Goal: Task Accomplishment & Management: Use online tool/utility

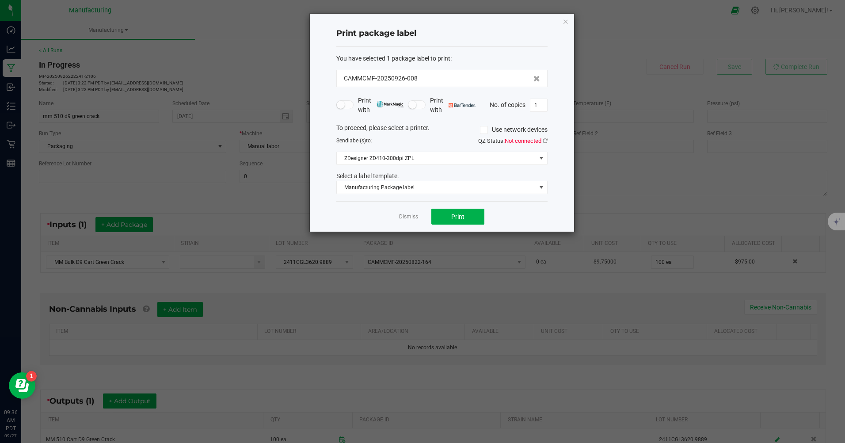
click at [406, 220] on link "Dismiss" at bounding box center [408, 217] width 19 height 8
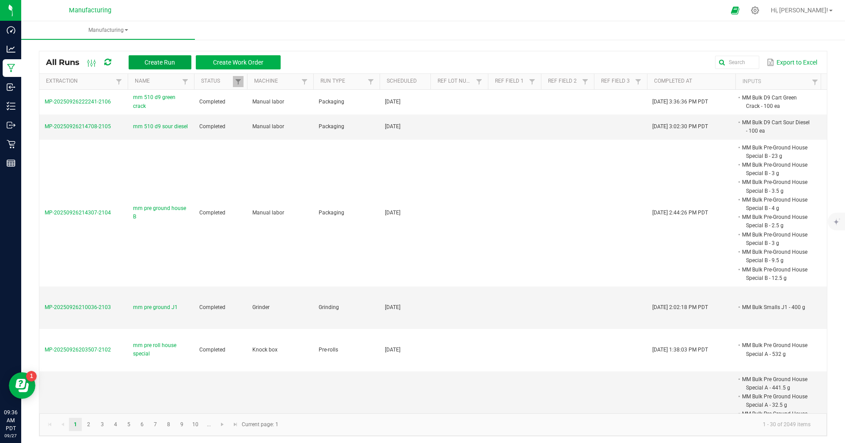
click at [173, 61] on span "Create Run" at bounding box center [159, 62] width 30 height 7
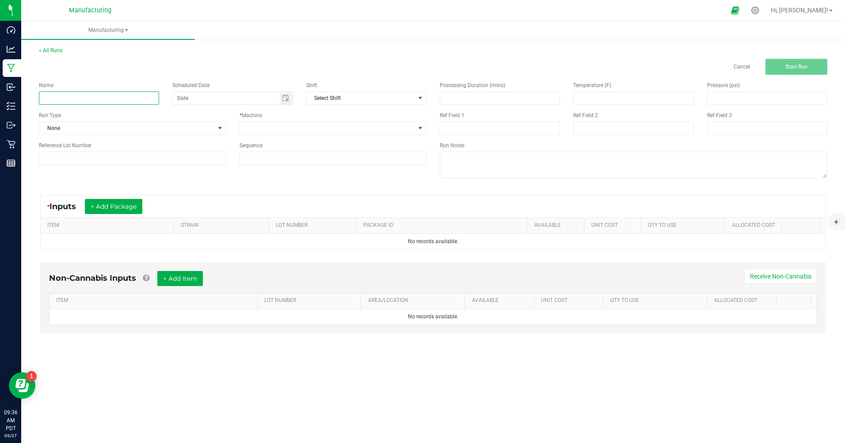
click at [114, 103] on input at bounding box center [99, 97] width 120 height 13
type input "mm pre roll j1"
click at [219, 130] on span at bounding box center [219, 128] width 7 height 7
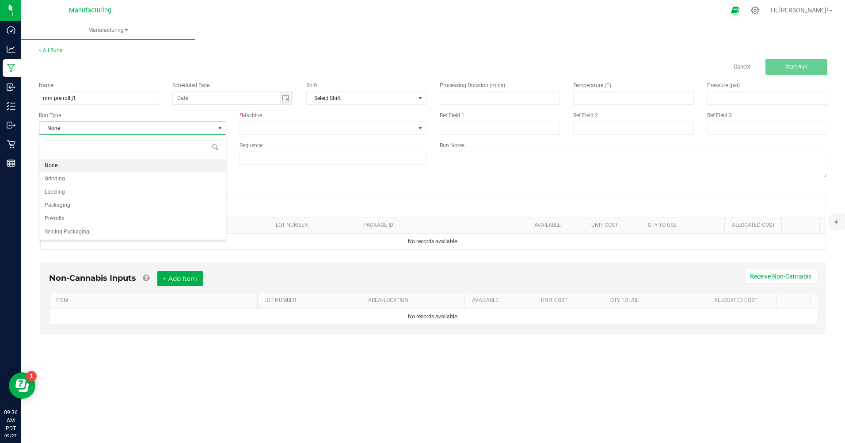
scroll to position [13, 187]
click at [72, 219] on li "Pre-rolls" at bounding box center [132, 218] width 186 height 13
click at [284, 96] on span "Toggle calendar" at bounding box center [285, 98] width 7 height 7
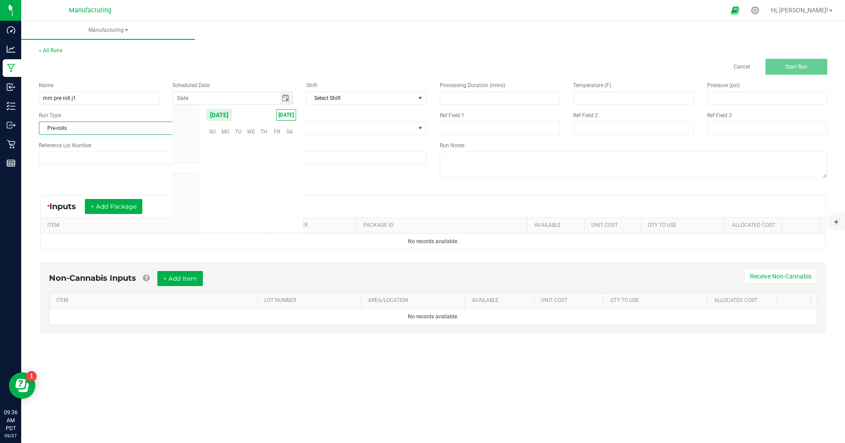
scroll to position [143323, 0]
click at [285, 116] on span "[DATE]" at bounding box center [286, 114] width 20 height 11
type input "[DATE]"
click at [403, 132] on span at bounding box center [327, 128] width 175 height 12
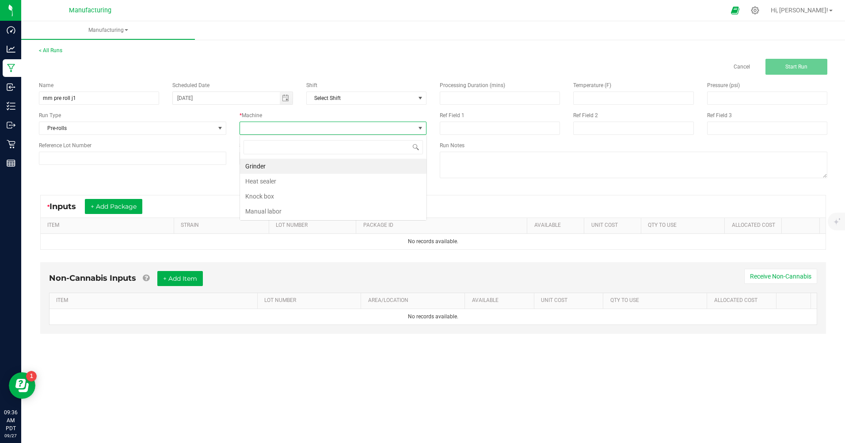
scroll to position [13, 187]
click at [279, 197] on li "Knock box" at bounding box center [333, 196] width 186 height 15
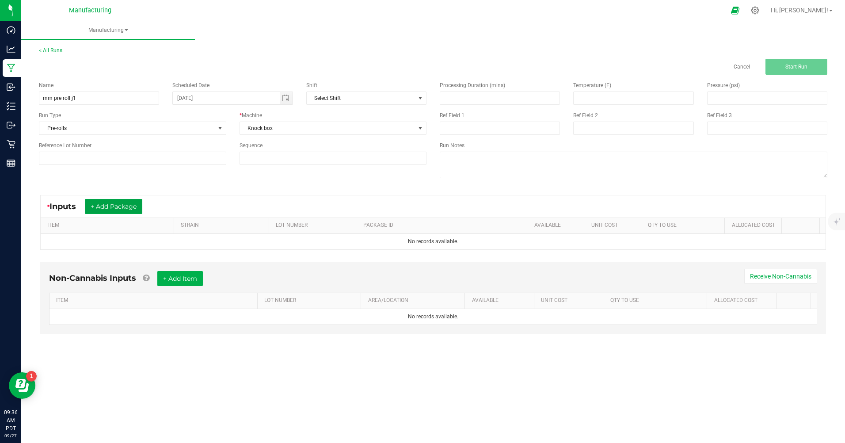
click at [99, 203] on button "+ Add Package" at bounding box center [113, 206] width 57 height 15
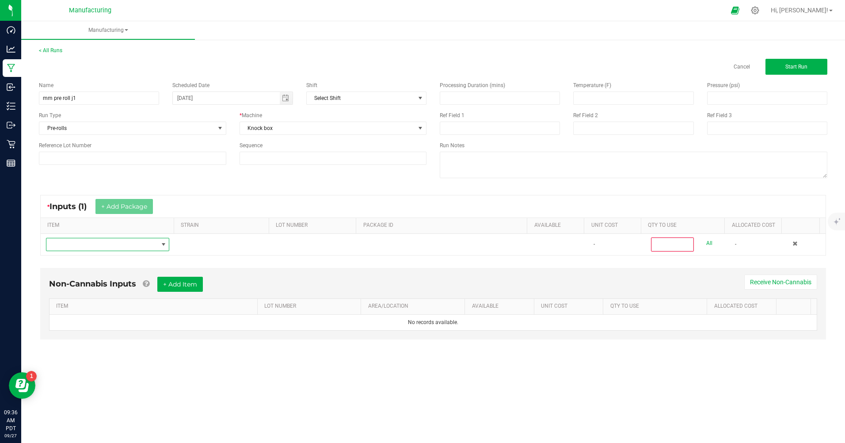
click at [103, 243] on span "NO DATA FOUND" at bounding box center [101, 244] width 111 height 12
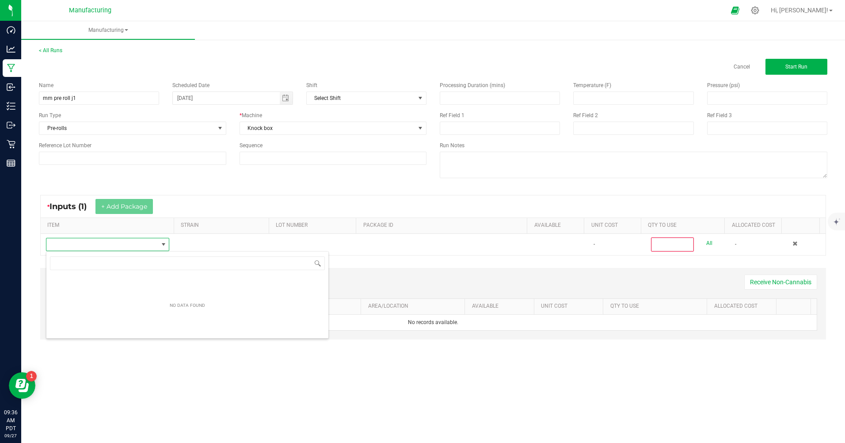
scroll to position [13, 122]
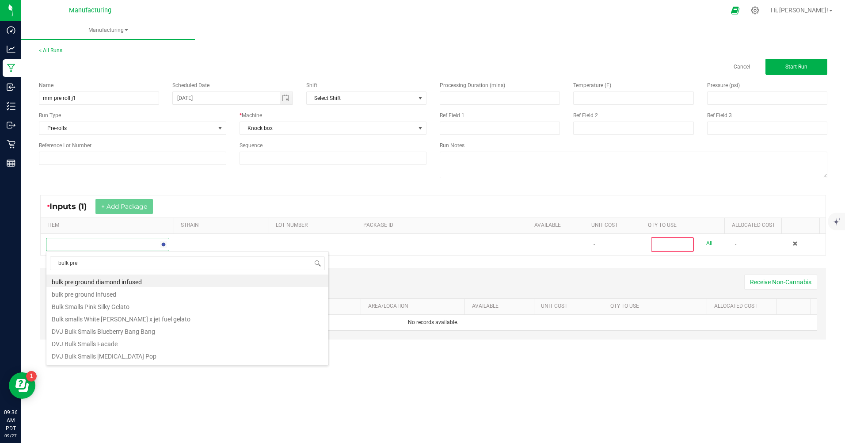
type input "bulk pre g"
click at [103, 349] on li "MM Bulk Pre Ground J1" at bounding box center [187, 344] width 282 height 12
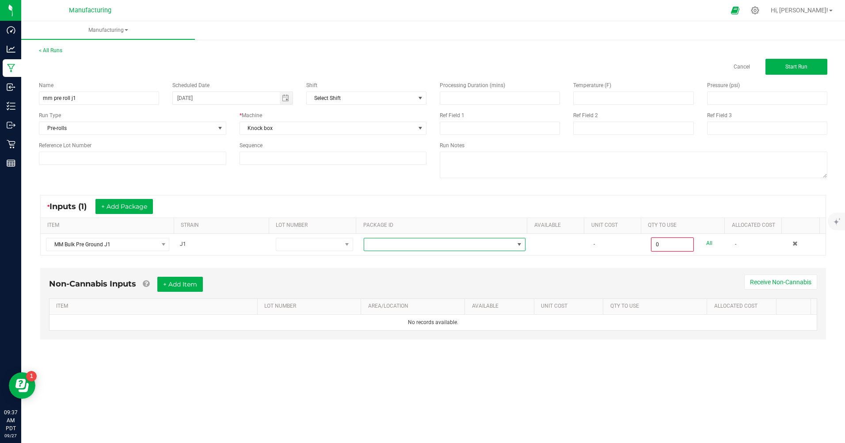
click at [516, 242] on span at bounding box center [519, 244] width 7 height 7
click at [418, 287] on li "CAMMCMF-20250926-004" at bounding box center [441, 281] width 160 height 15
click at [671, 247] on input "0" at bounding box center [672, 244] width 41 height 12
type input "245.0000 g"
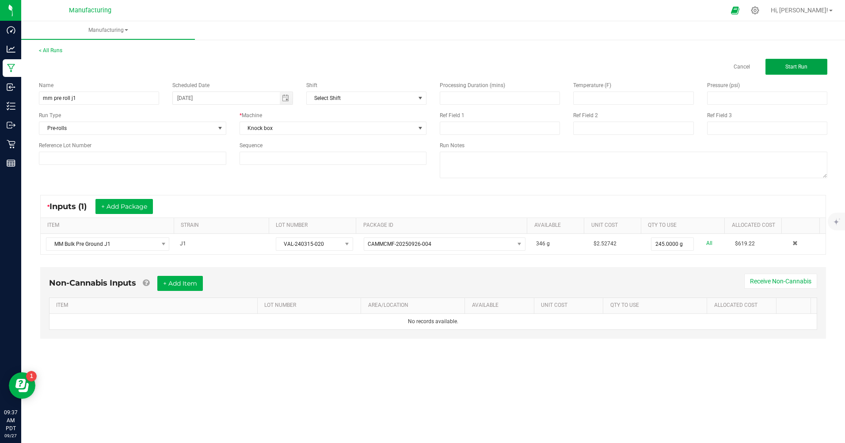
click at [784, 60] on button "Start Run" at bounding box center [796, 67] width 62 height 16
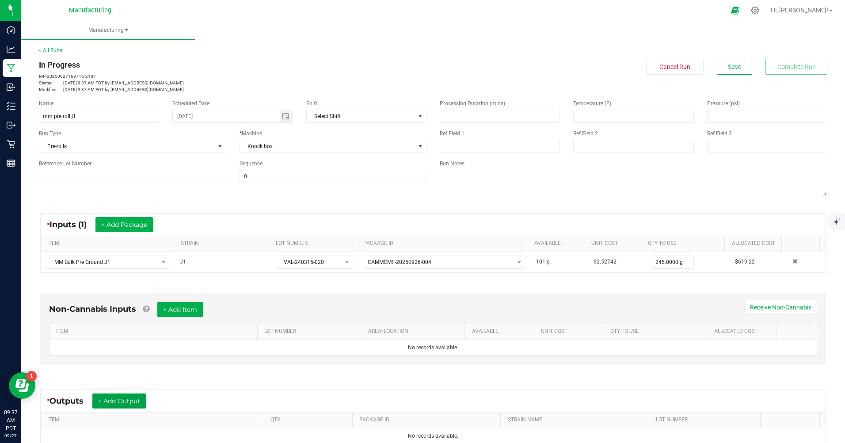
click at [133, 404] on button "+ Add Output" at bounding box center [118, 400] width 53 height 15
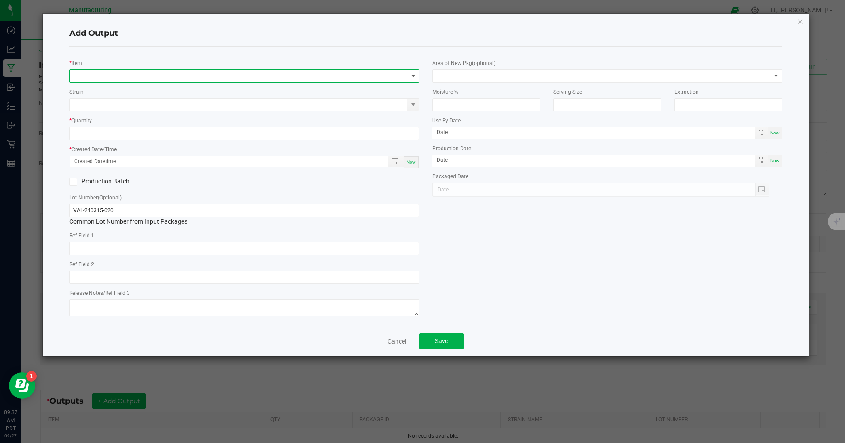
click at [226, 74] on span "NO DATA FOUND" at bounding box center [239, 76] width 338 height 12
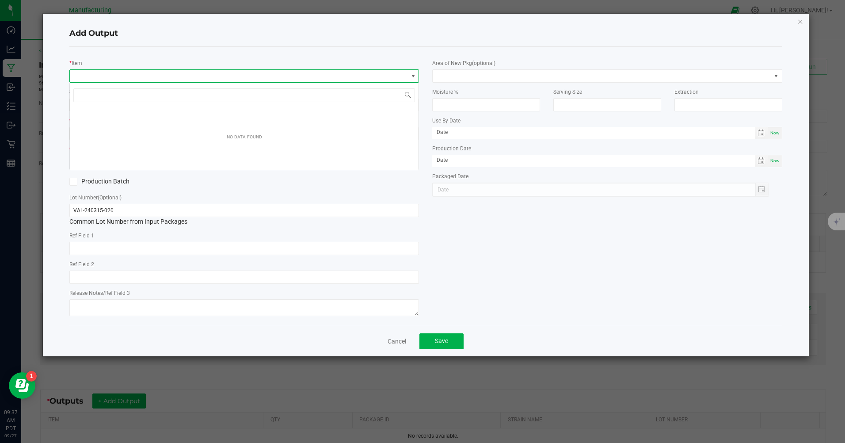
scroll to position [13, 349]
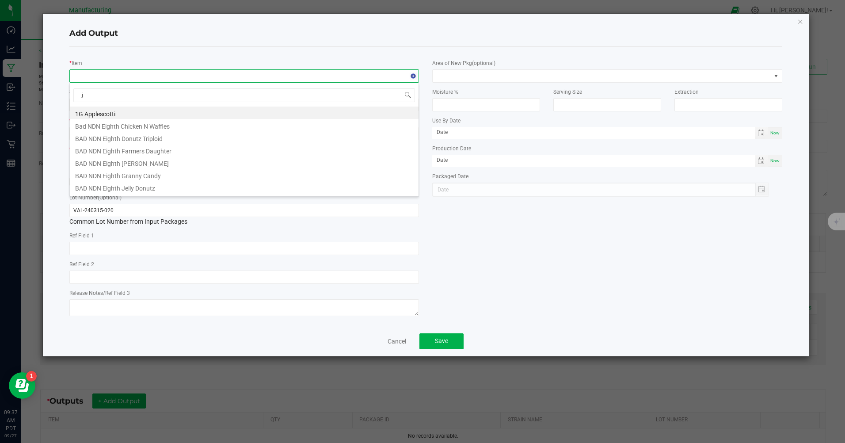
type input "j1"
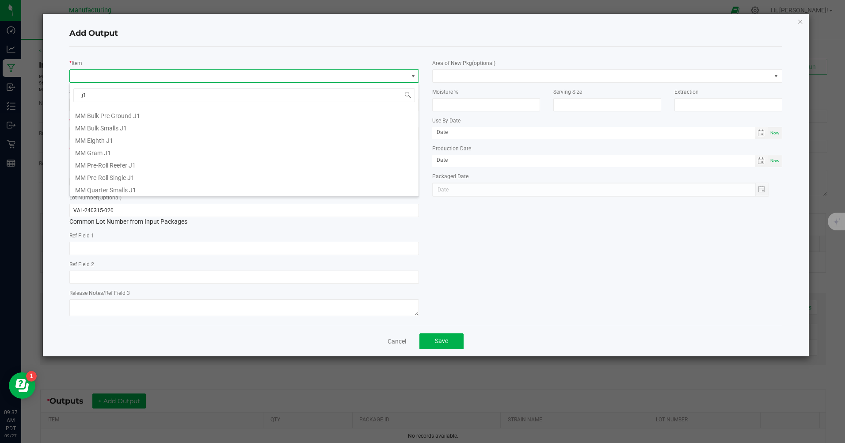
click at [111, 179] on li "MM Pre-Roll Single J1" at bounding box center [244, 176] width 349 height 12
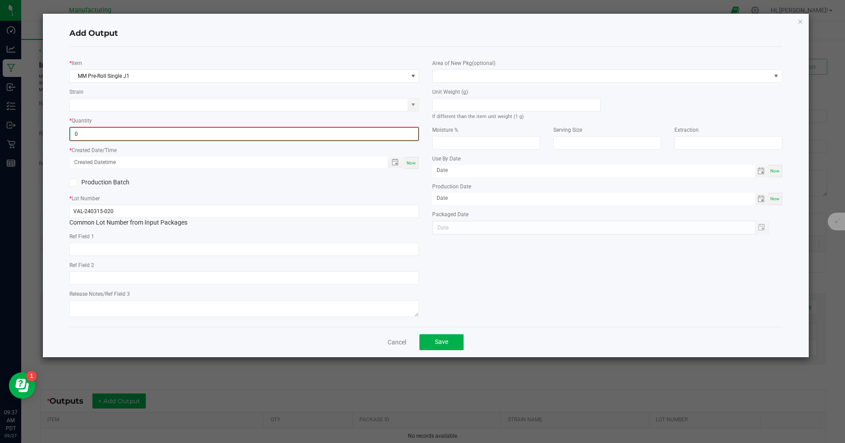
click at [134, 136] on input "0" at bounding box center [244, 134] width 348 height 12
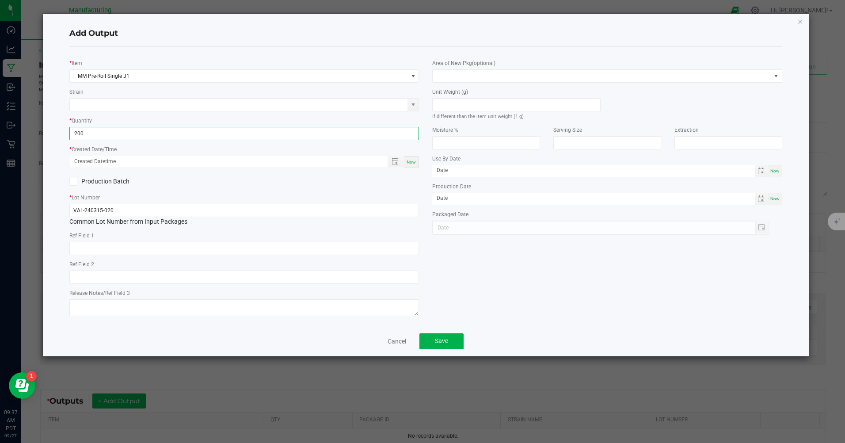
type input "200 ea"
click at [411, 163] on span "Now" at bounding box center [410, 162] width 9 height 5
type input "[DATE] 9:37 AM"
type input "[DATE]"
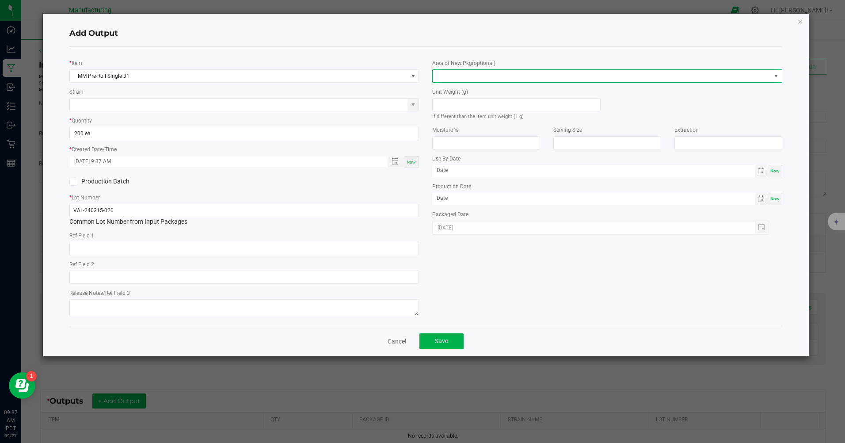
click at [535, 79] on span at bounding box center [602, 76] width 338 height 12
click at [479, 188] on li "Inventory Room" at bounding box center [607, 189] width 349 height 15
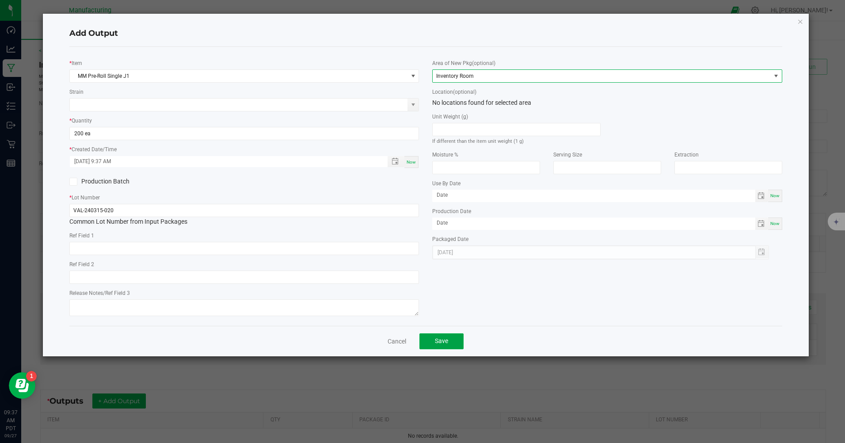
click at [440, 341] on span "Save" at bounding box center [441, 340] width 13 height 7
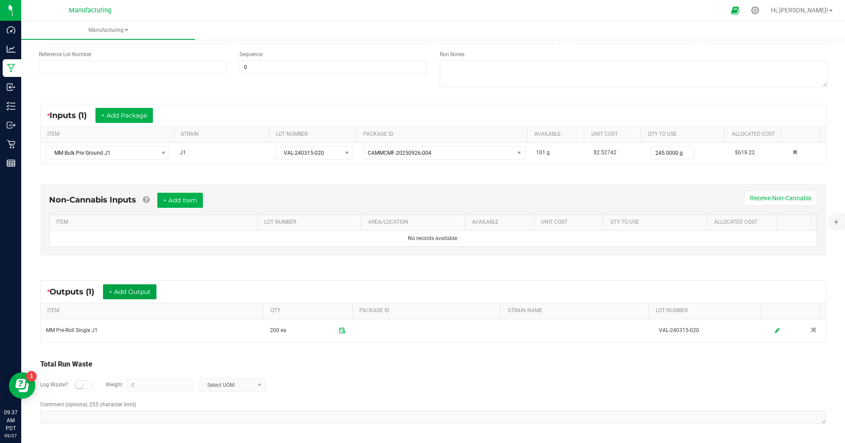
scroll to position [0, 0]
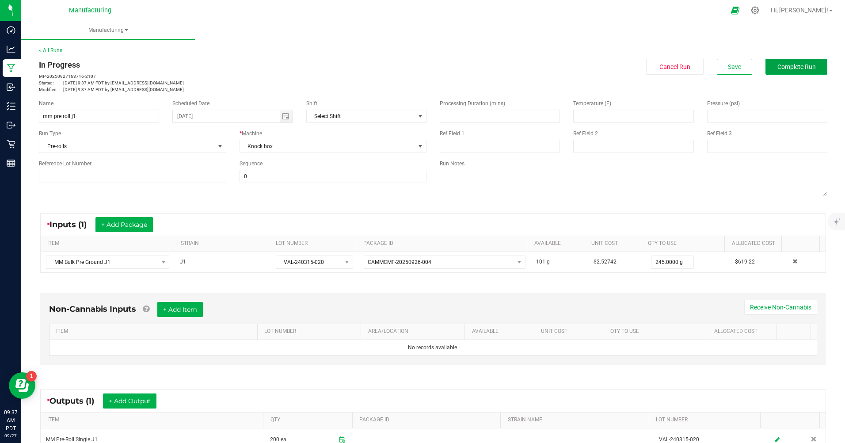
click at [787, 68] on span "Complete Run" at bounding box center [796, 66] width 38 height 7
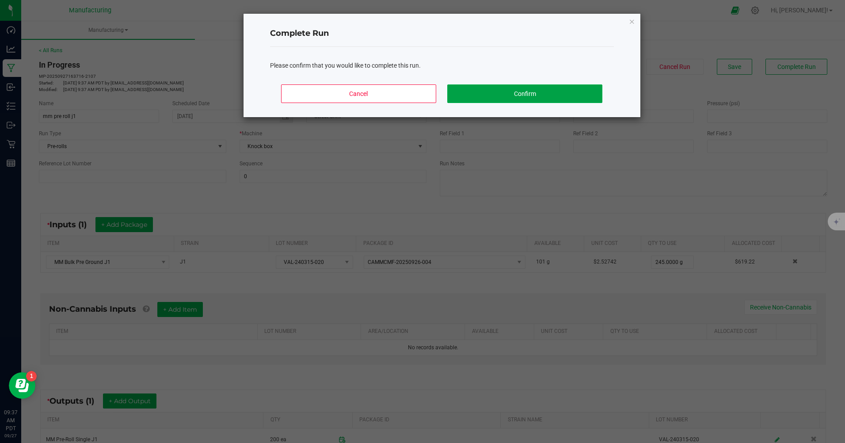
click at [577, 96] on button "Confirm" at bounding box center [524, 93] width 155 height 19
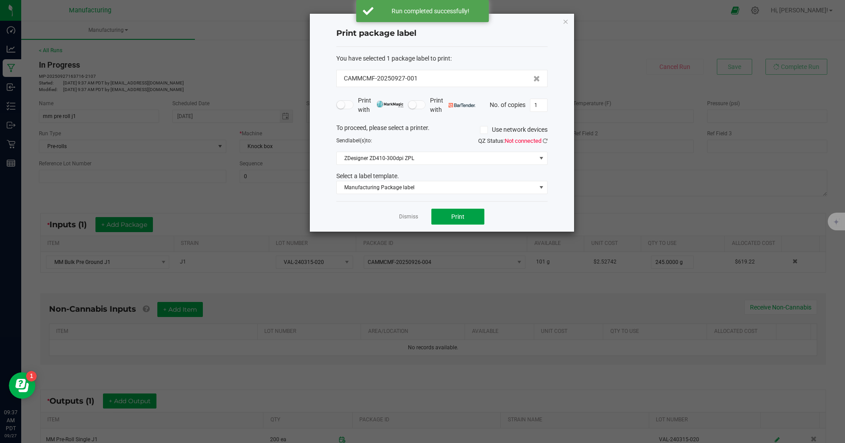
click at [460, 216] on span "Print" at bounding box center [457, 216] width 13 height 7
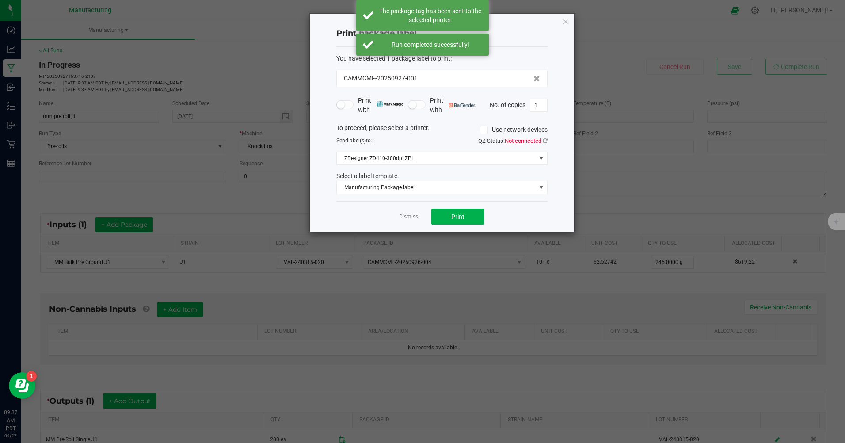
click at [409, 217] on link "Dismiss" at bounding box center [408, 217] width 19 height 8
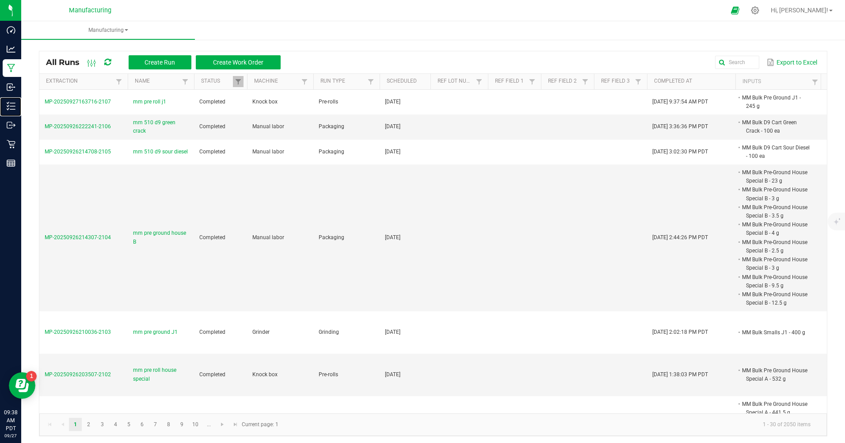
click at [0, 0] on p "Inventory" at bounding box center [0, 0] width 0 height 0
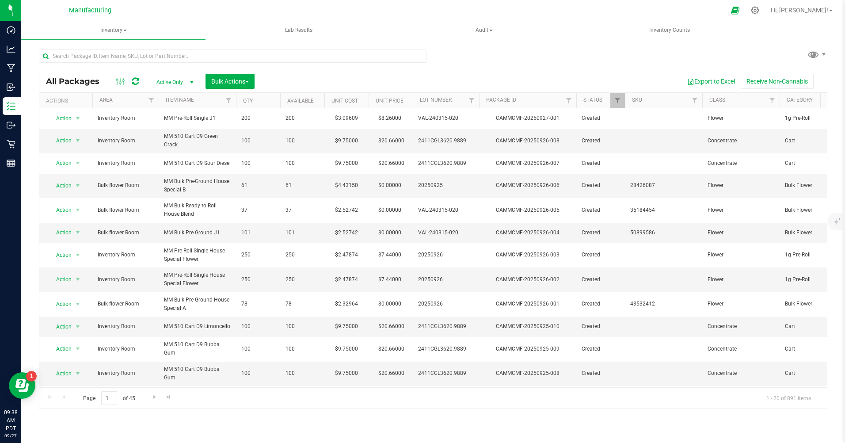
click at [178, 40] on div "All Packages Active Only Active Only Lab Samples Locked All Bulk Actions Add to…" at bounding box center [433, 174] width 824 height 270
click at [168, 52] on input "text" at bounding box center [232, 55] width 387 height 13
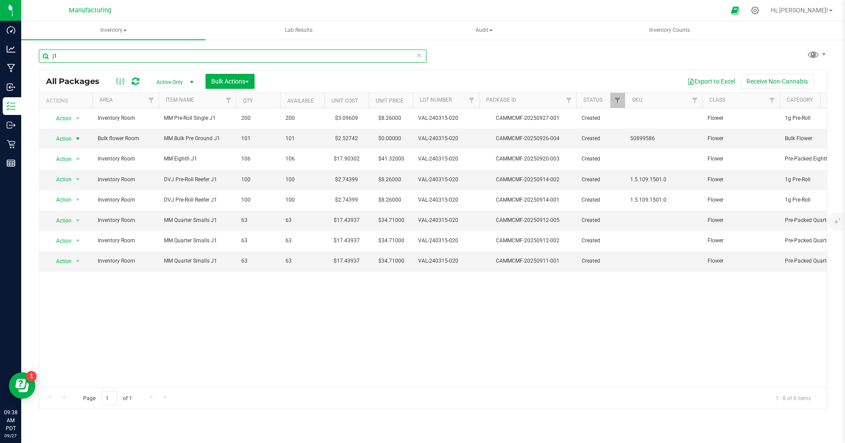
type input "j1"
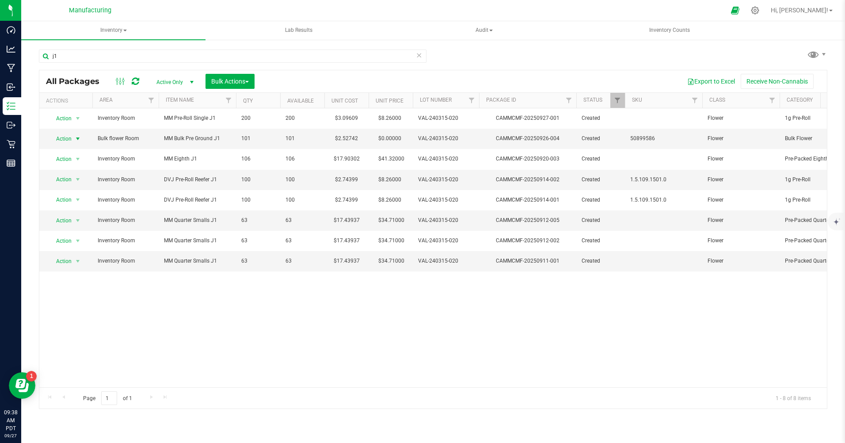
click at [61, 138] on span "Action" at bounding box center [60, 139] width 24 height 12
drag, startPoint x: 74, startPoint y: 232, endPoint x: 77, endPoint y: 228, distance: 6.0
click at [74, 232] on li "Print package label" at bounding box center [77, 232] width 57 height 13
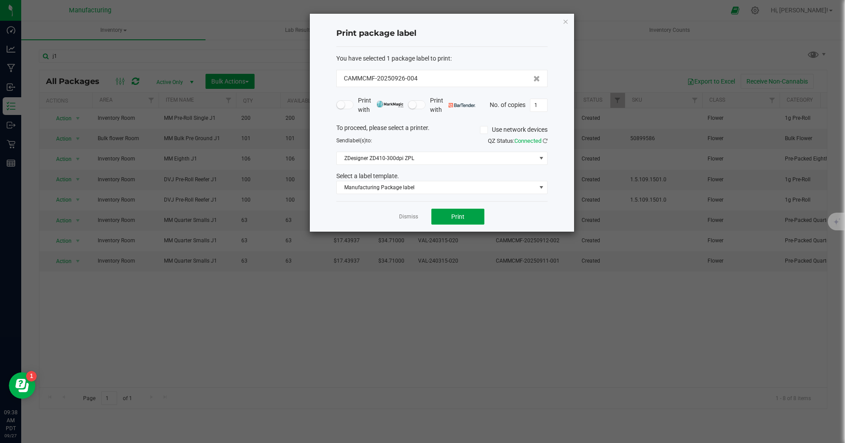
click at [441, 215] on button "Print" at bounding box center [457, 217] width 53 height 16
click at [400, 218] on link "Dismiss" at bounding box center [408, 217] width 19 height 8
